Goal: Task Accomplishment & Management: Complete application form

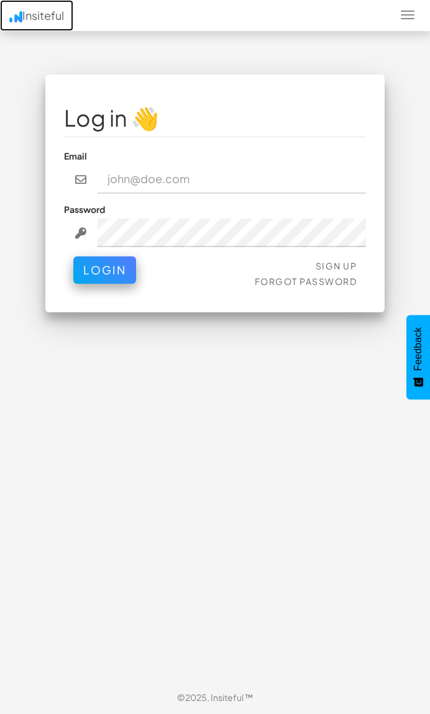
click at [38, 16] on span "Insiteful" at bounding box center [43, 15] width 42 height 14
click at [336, 265] on span "Sign Up" at bounding box center [337, 265] width 42 height 11
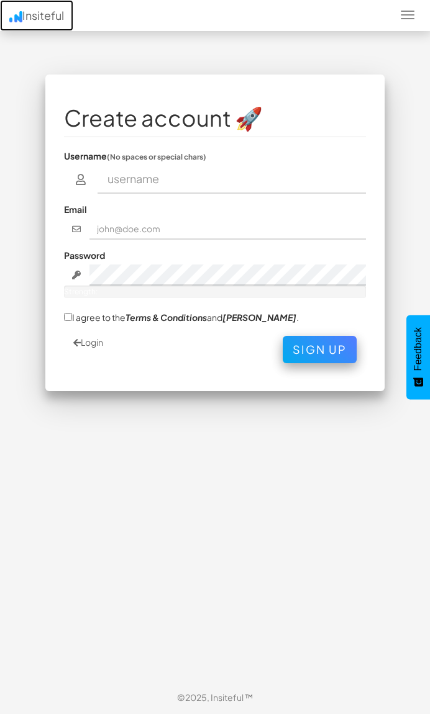
click at [38, 16] on span "Insiteful" at bounding box center [43, 15] width 42 height 14
